Goal: Task Accomplishment & Management: Manage account settings

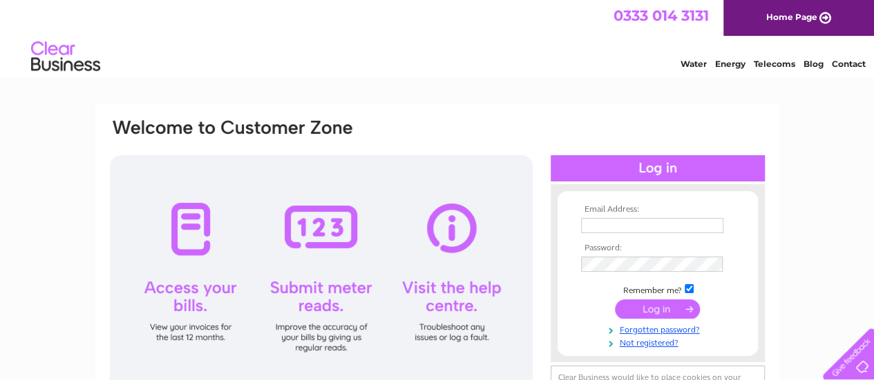
type input "info@foundationsup.co.uk"
click at [654, 304] on input "submit" at bounding box center [657, 309] width 85 height 19
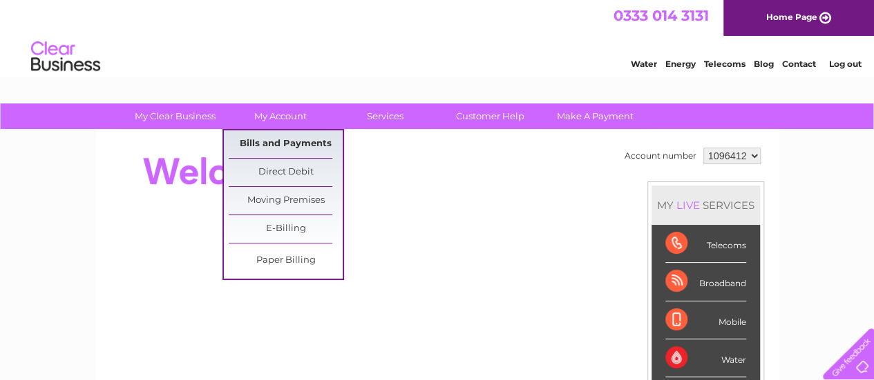
click at [286, 140] on link "Bills and Payments" at bounding box center [286, 145] width 114 height 28
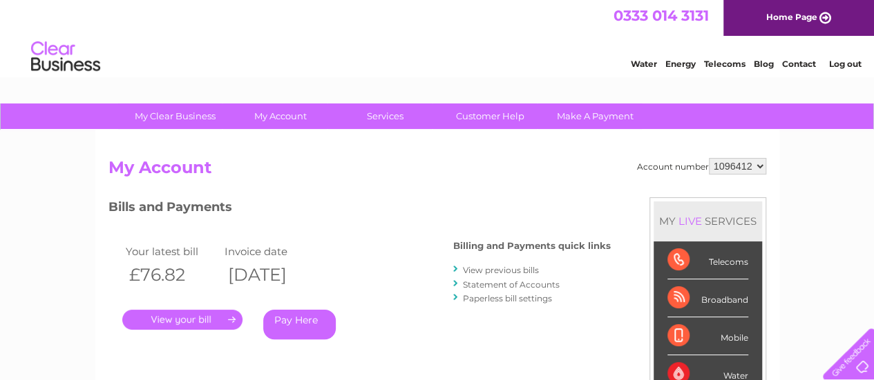
click at [172, 318] on link "." at bounding box center [182, 320] width 120 height 20
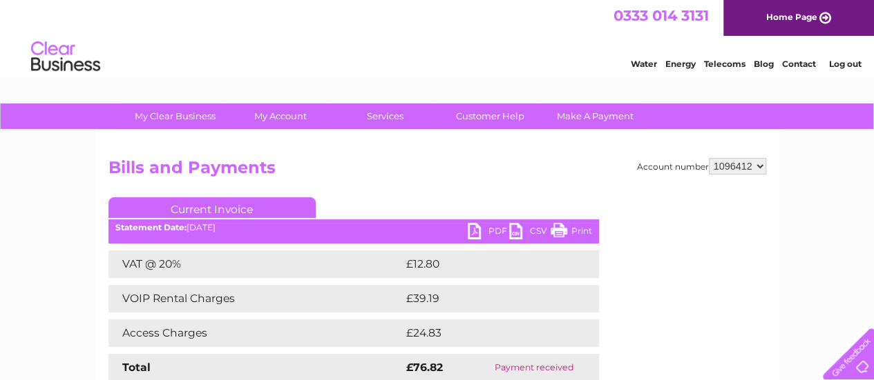
click at [481, 233] on link "PDF" at bounding box center [488, 233] width 41 height 20
